Goal: Find contact information: Find contact information

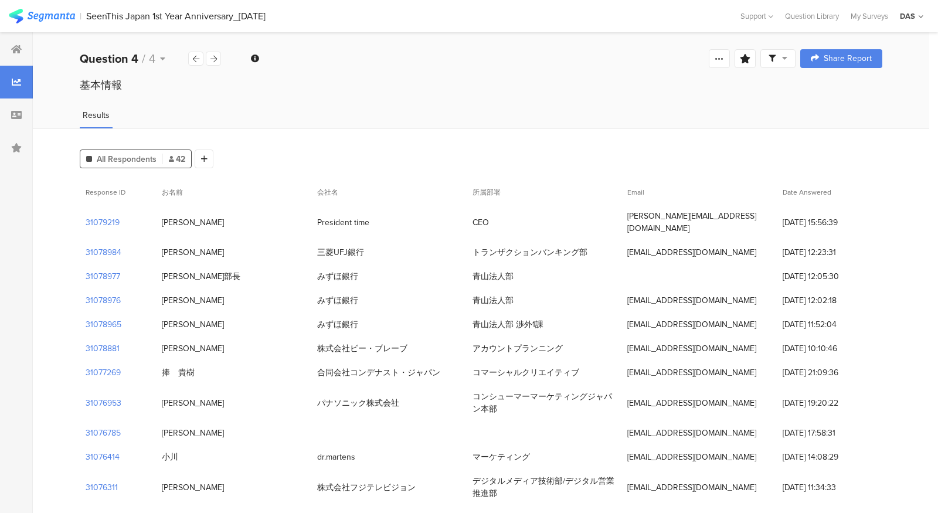
drag, startPoint x: 219, startPoint y: 215, endPoint x: 203, endPoint y: 215, distance: 15.3
click at [203, 215] on div "LEE HARUKI" at bounding box center [233, 222] width 155 height 24
drag, startPoint x: 210, startPoint y: 215, endPoint x: 162, endPoint y: 216, distance: 48.1
click at [162, 216] on div "LEE HARUKI" at bounding box center [233, 222] width 155 height 24
copy div "LEE HARUKI"
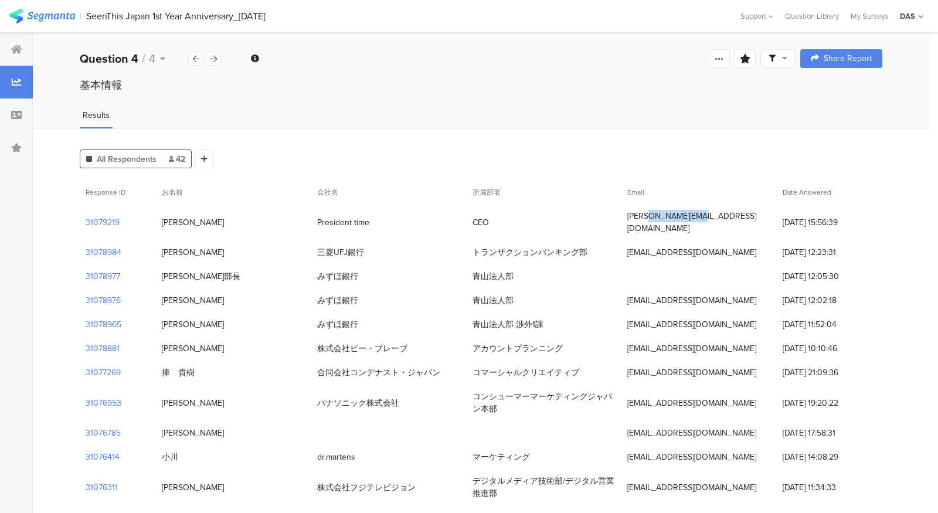
drag, startPoint x: 622, startPoint y: 216, endPoint x: 678, endPoint y: 217, distance: 56.3
click at [678, 217] on div "lee@j-cpa.jp" at bounding box center [699, 222] width 155 height 36
copy div "lee@j-cpa.jp"
